Goal: Task Accomplishment & Management: Use online tool/utility

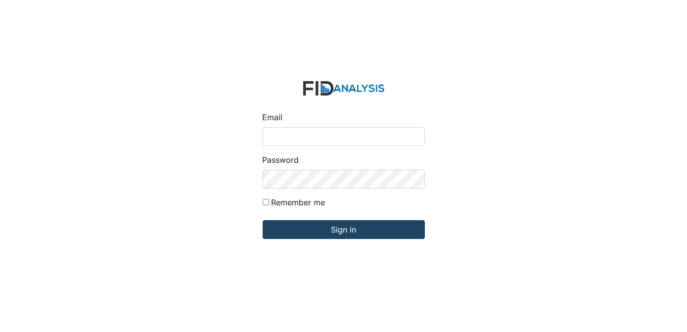
type input "[EMAIL_ADDRESS][DOMAIN_NAME]"
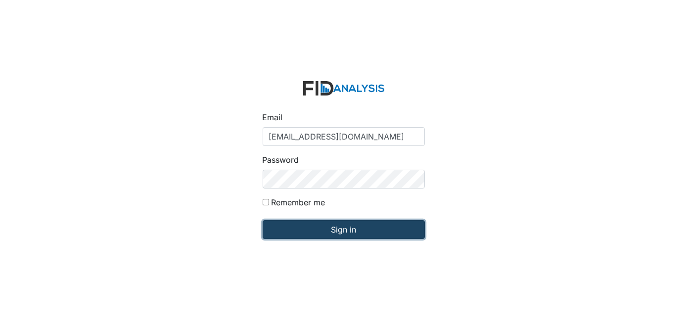
click at [367, 227] on input "Sign in" at bounding box center [344, 229] width 162 height 19
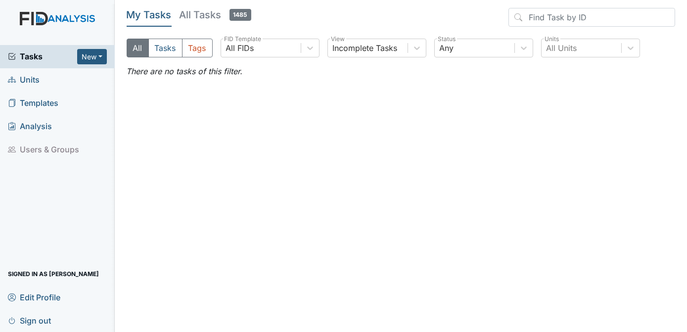
click at [30, 80] on span "Units" at bounding box center [24, 79] width 32 height 15
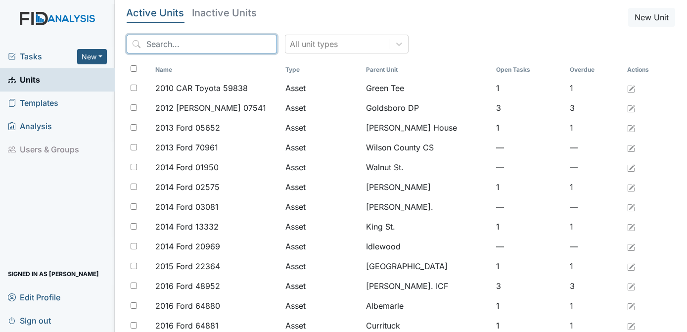
click at [172, 44] on input "search" at bounding box center [202, 44] width 150 height 19
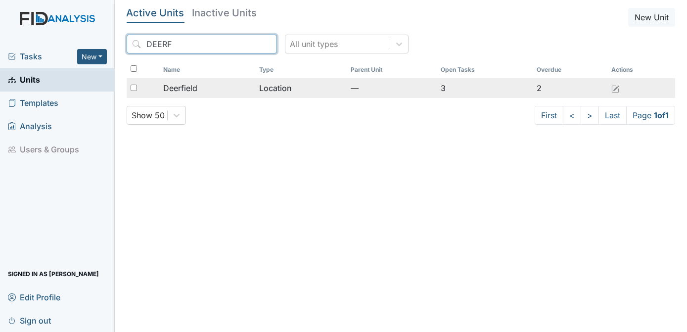
type input "DEERF"
click at [135, 87] on input "checkbox" at bounding box center [134, 88] width 6 height 6
checkbox input "true"
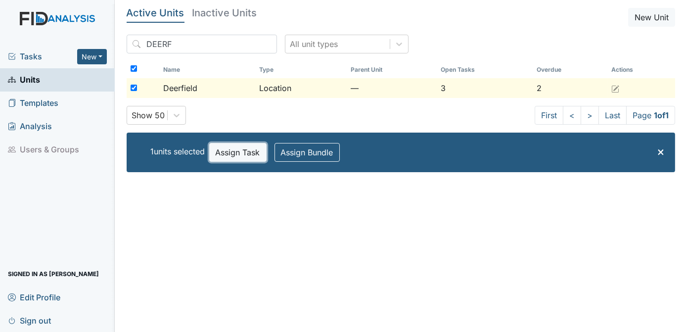
click at [250, 153] on button "Assign Task" at bounding box center [237, 152] width 57 height 19
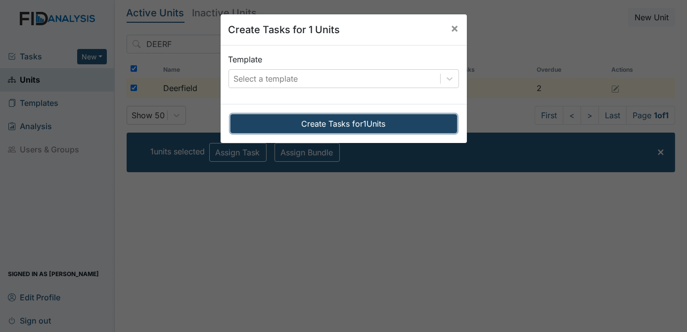
click at [287, 118] on button "Create Tasks for 1 Units" at bounding box center [344, 123] width 227 height 19
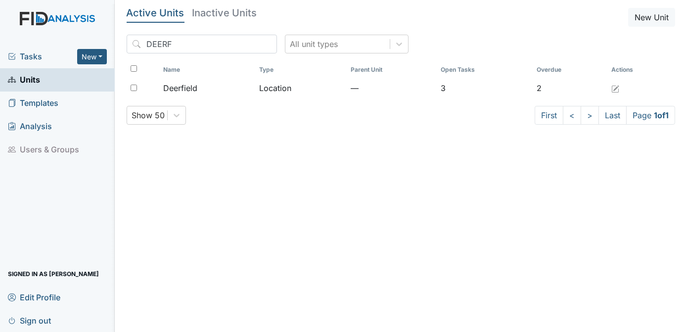
click at [32, 57] on span "Tasks" at bounding box center [42, 56] width 69 height 12
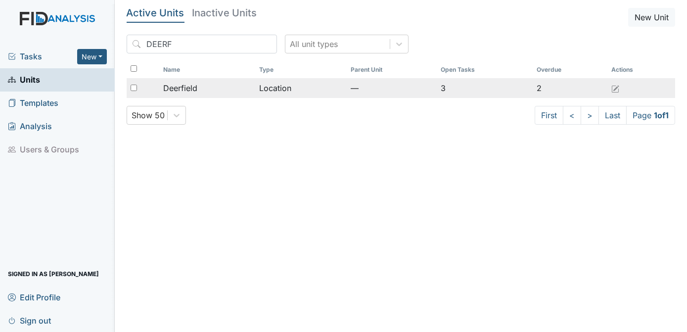
click at [134, 87] on input "checkbox" at bounding box center [134, 88] width 6 height 6
checkbox input "true"
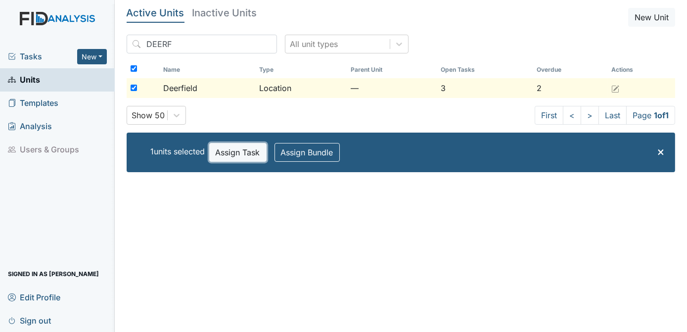
click at [240, 153] on button "Assign Task" at bounding box center [237, 152] width 57 height 19
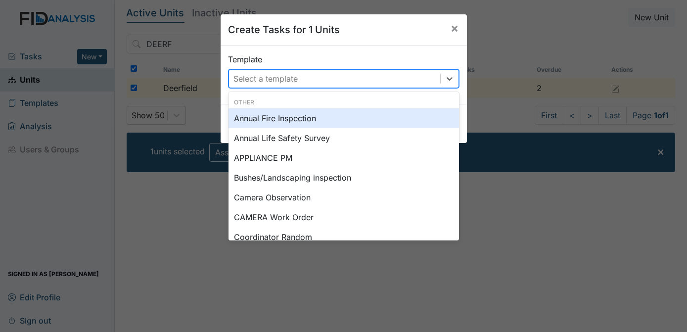
click at [268, 81] on div "Select a template" at bounding box center [266, 79] width 64 height 12
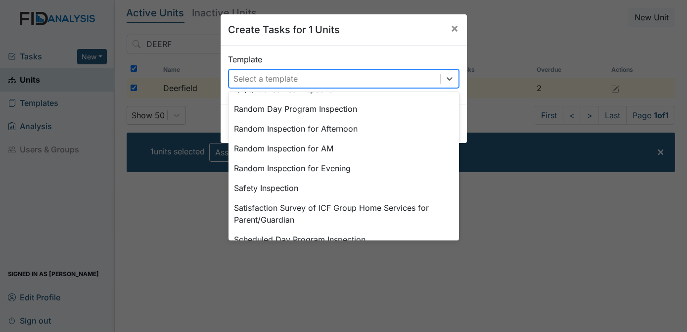
scroll to position [459, 0]
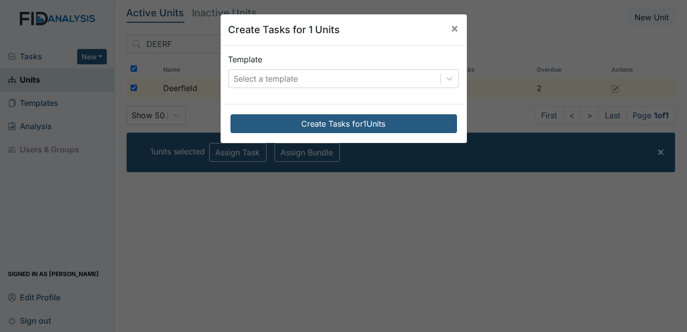
drag, startPoint x: 305, startPoint y: 222, endPoint x: 265, endPoint y: 210, distance: 41.8
click at [265, 210] on div "Create Tasks for 1 Units × Template Select a template Create Tasks for 1 Units" at bounding box center [343, 166] width 687 height 332
click at [424, 75] on div "Select a template" at bounding box center [334, 79] width 211 height 18
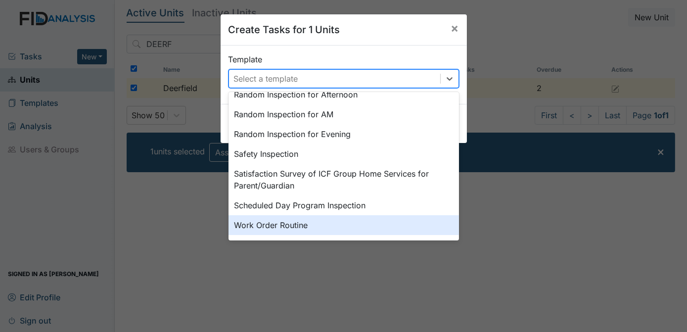
click at [281, 226] on div "Work Order Routine" at bounding box center [344, 225] width 231 height 20
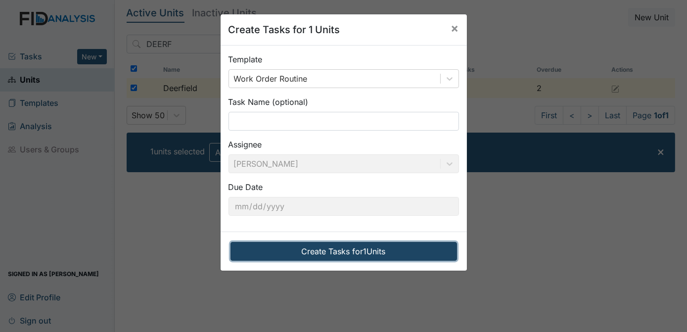
click at [313, 251] on button "Create Tasks for 1 Units" at bounding box center [344, 251] width 227 height 19
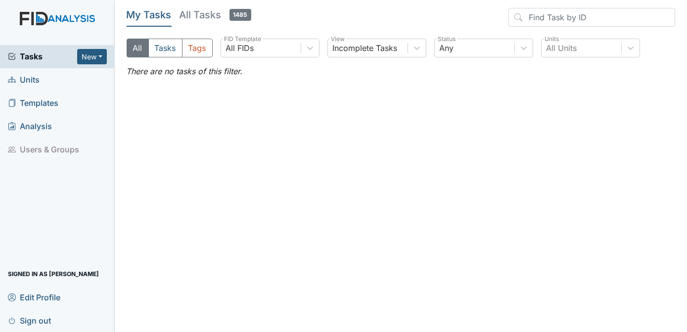
click at [34, 102] on span "Templates" at bounding box center [33, 103] width 50 height 15
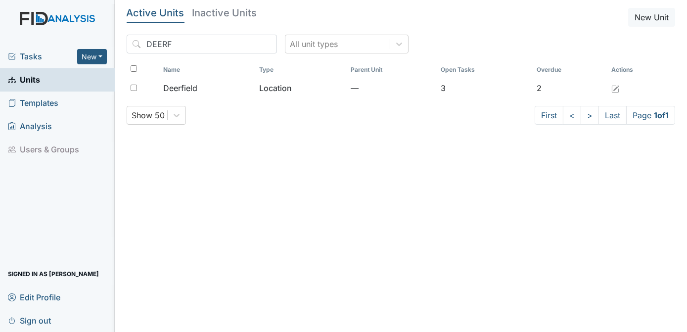
click at [26, 55] on span "Tasks" at bounding box center [42, 56] width 69 height 12
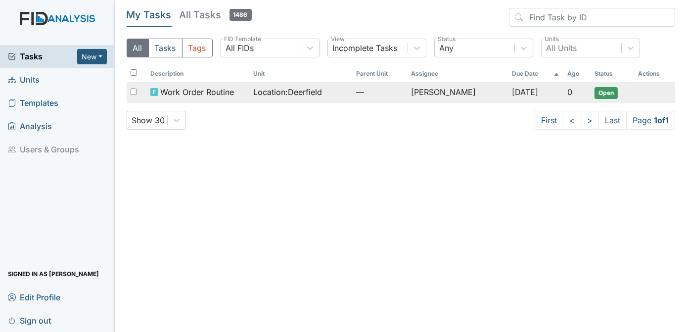
click at [601, 92] on span "Open" at bounding box center [606, 93] width 23 height 12
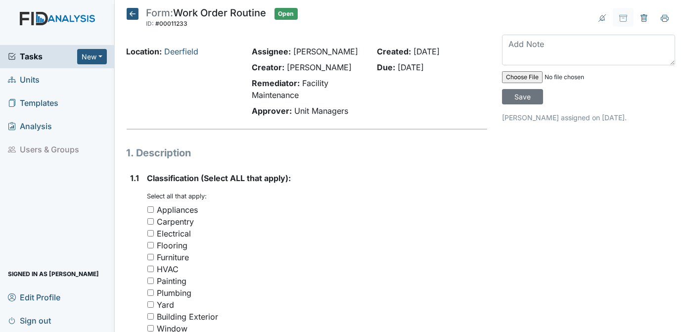
click at [150, 209] on input "Appliances" at bounding box center [150, 209] width 6 height 6
checkbox input "true"
click at [433, 184] on strong "Classification (Select ALL that apply):" at bounding box center [317, 178] width 340 height 12
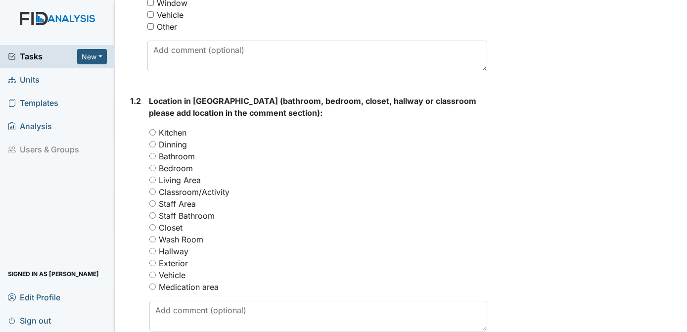
scroll to position [331, 0]
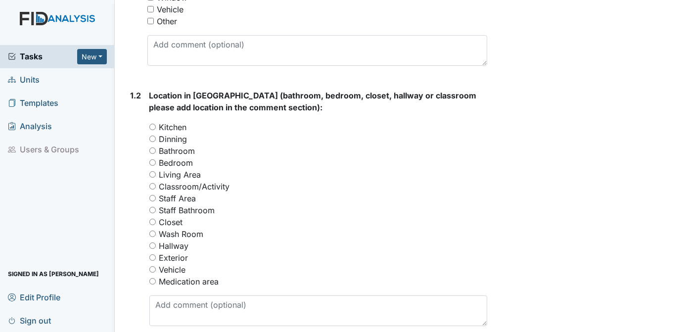
click at [153, 127] on input "Kitchen" at bounding box center [152, 127] width 6 height 6
radio input "true"
click at [562, 142] on div "Archive Task × Are you sure you want to archive this task? It will appear as in…" at bounding box center [589, 202] width 188 height 1050
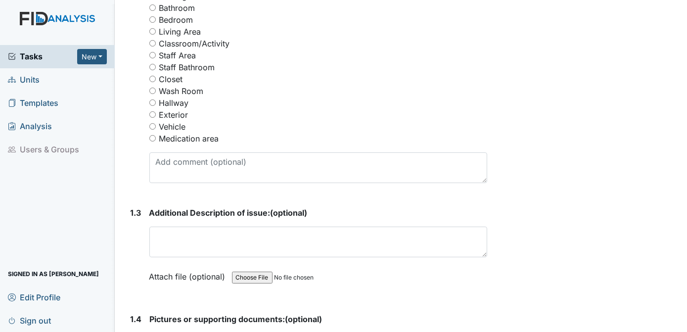
scroll to position [476, 0]
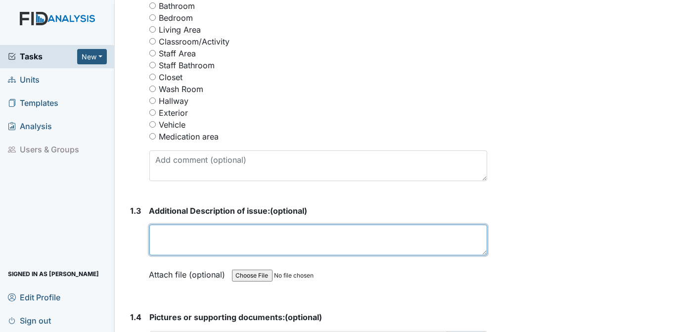
click at [166, 234] on textarea at bounding box center [318, 240] width 338 height 31
type textarea "VENT COVER RUSTED , NEEDS TO BE REPLACED."
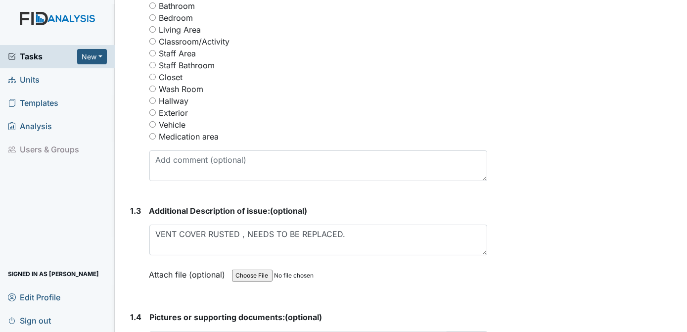
click at [578, 180] on div "Archive Task × Are you sure you want to archive this task? It will appear as in…" at bounding box center [589, 57] width 188 height 1050
click at [602, 177] on div "Archive Task × Are you sure you want to archive this task? It will appear as in…" at bounding box center [589, 57] width 188 height 1050
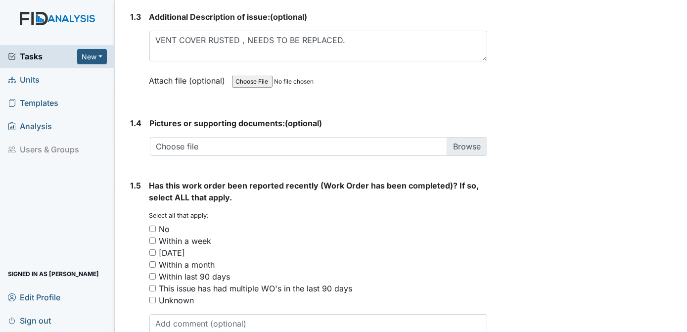
scroll to position [678, 0]
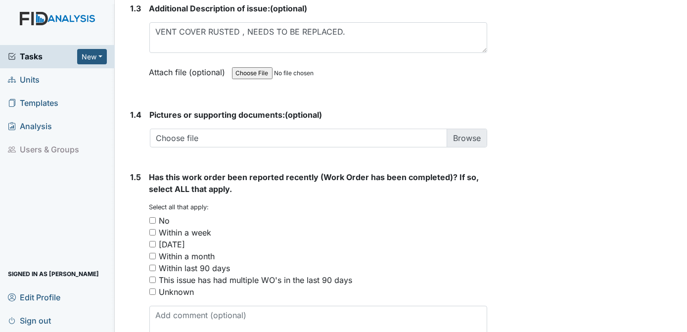
click at [152, 218] on input "No" at bounding box center [152, 220] width 6 height 6
checkbox input "true"
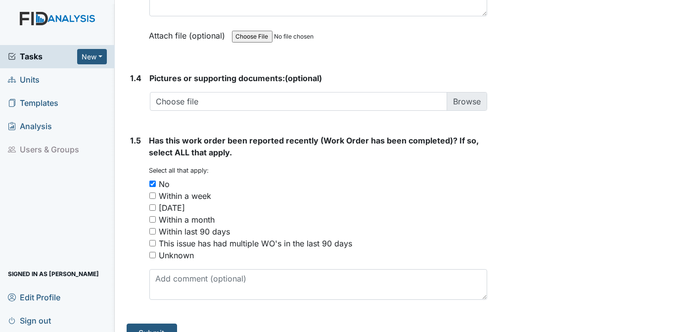
scroll to position [731, 0]
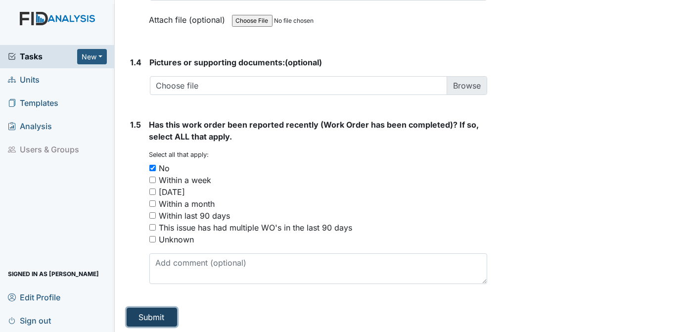
click at [144, 314] on button "Submit" at bounding box center [152, 317] width 50 height 19
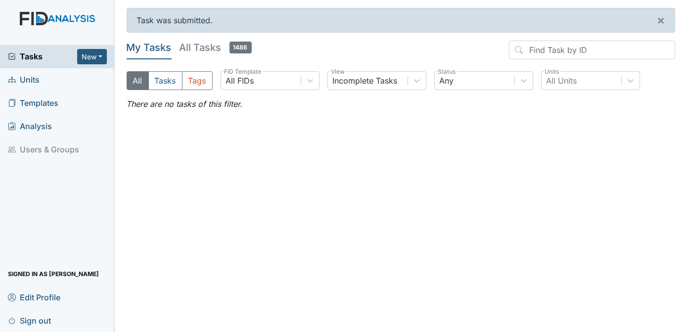
click at [144, 314] on main "Task was submitted. × My Tasks All Tasks 1486 All Tasks Tags All FIDs FID Templ…" at bounding box center [401, 166] width 573 height 332
